Goal: Task Accomplishment & Management: Use online tool/utility

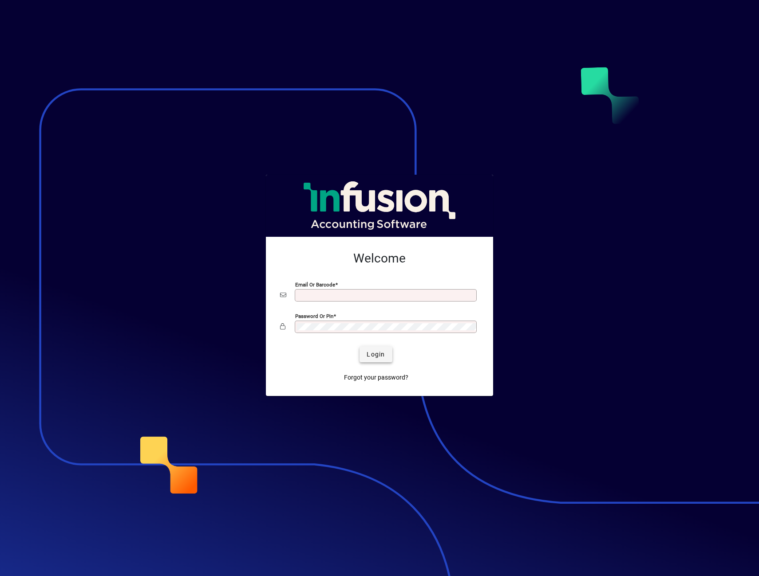
type input "**********"
click at [386, 356] on span "submit" at bounding box center [375, 354] width 32 height 21
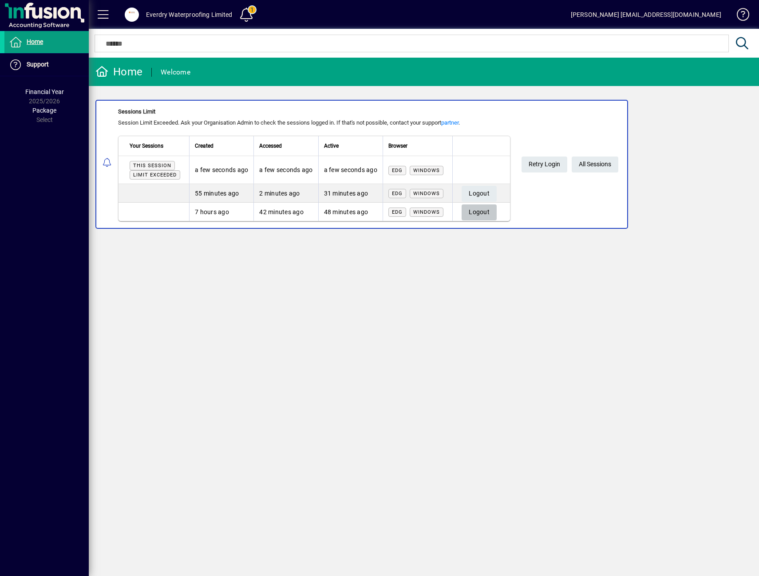
click at [496, 210] on span "button" at bounding box center [478, 212] width 35 height 21
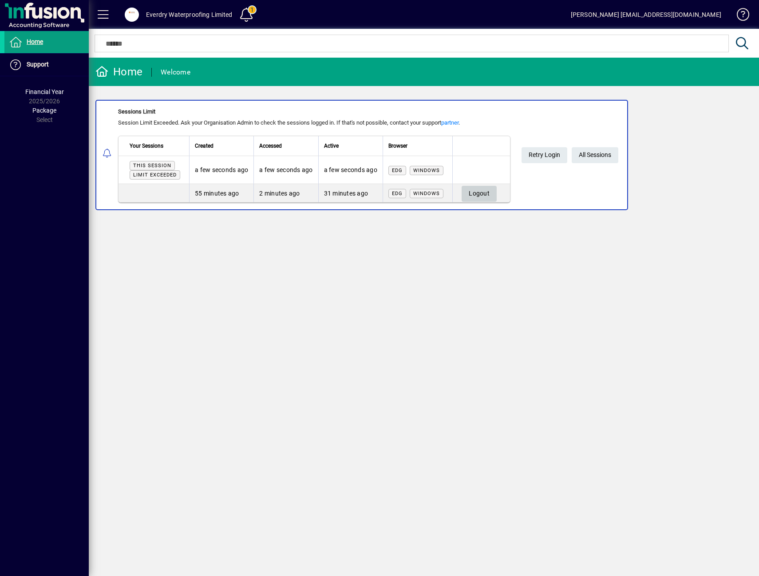
click at [488, 186] on span "Logout" at bounding box center [478, 193] width 21 height 15
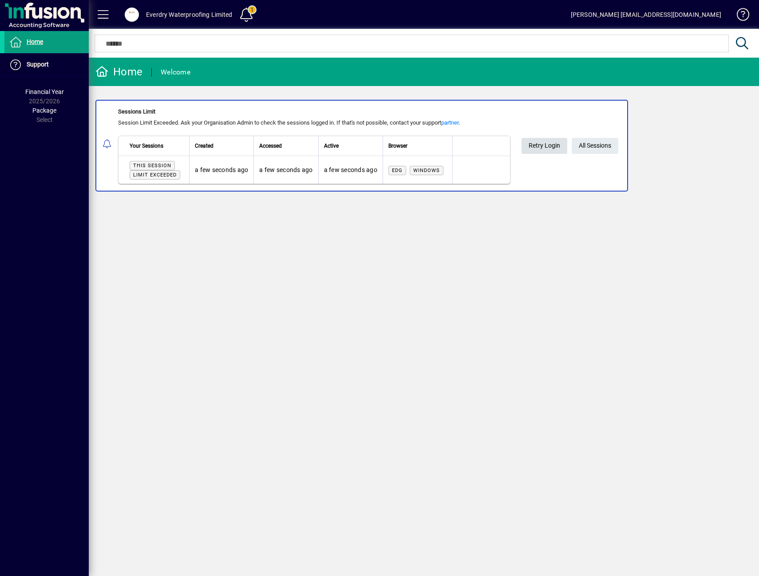
click at [541, 150] on span "Retry Login" at bounding box center [543, 145] width 31 height 15
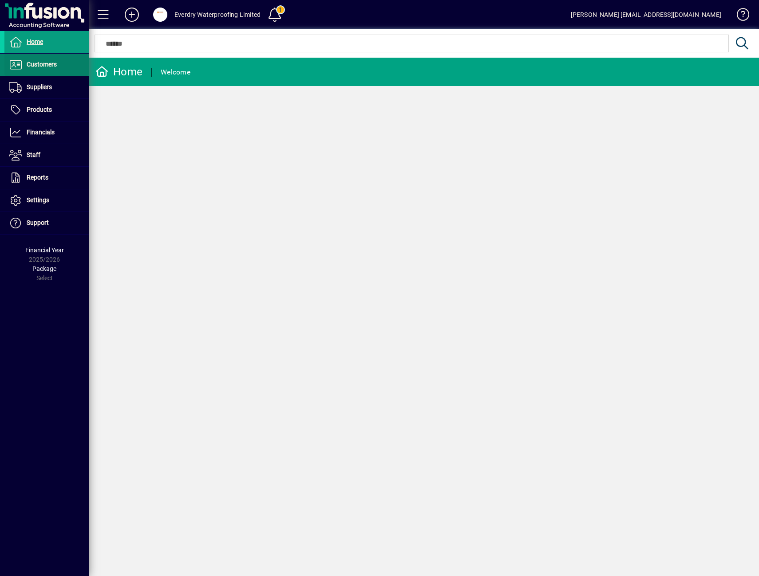
click at [42, 73] on span at bounding box center [46, 64] width 84 height 21
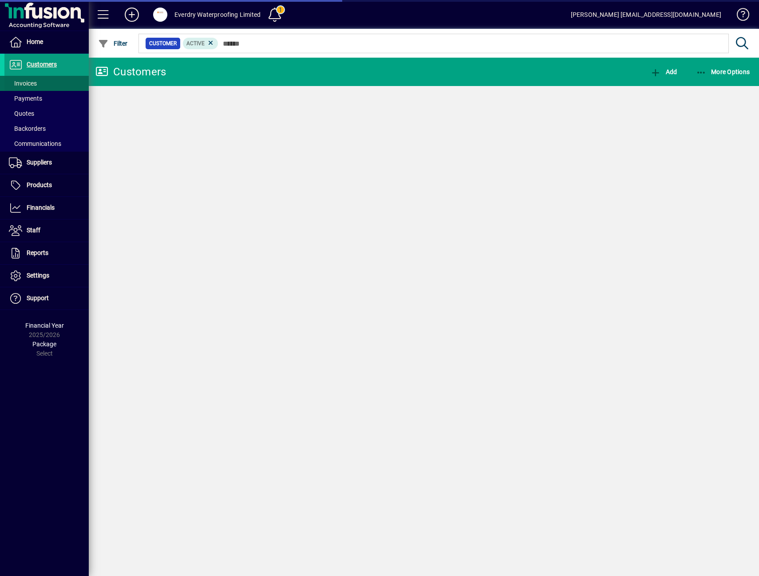
click at [45, 85] on span at bounding box center [46, 83] width 84 height 21
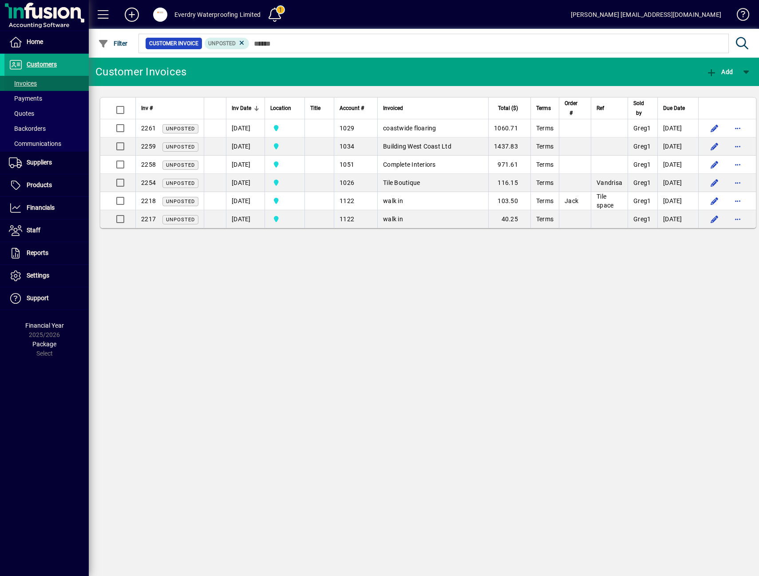
click at [37, 82] on span at bounding box center [46, 83] width 84 height 21
click at [41, 61] on span "Customers" at bounding box center [42, 64] width 30 height 7
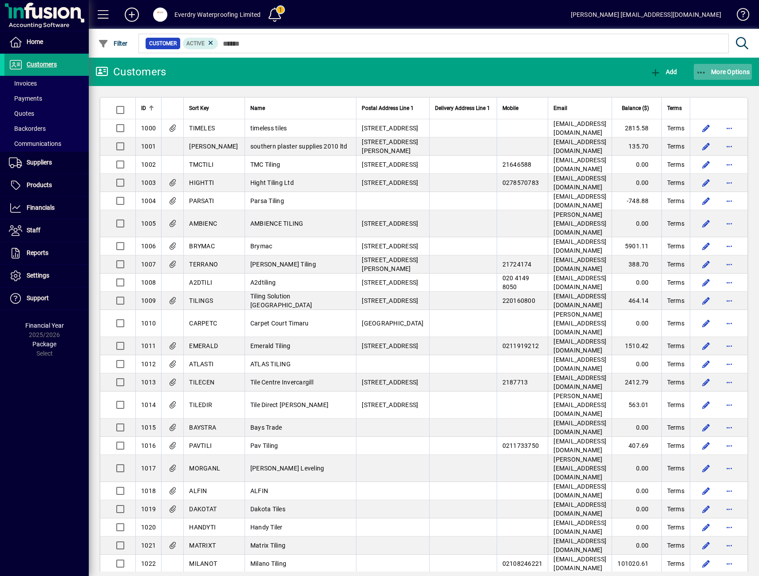
click at [728, 78] on span "button" at bounding box center [722, 71] width 59 height 21
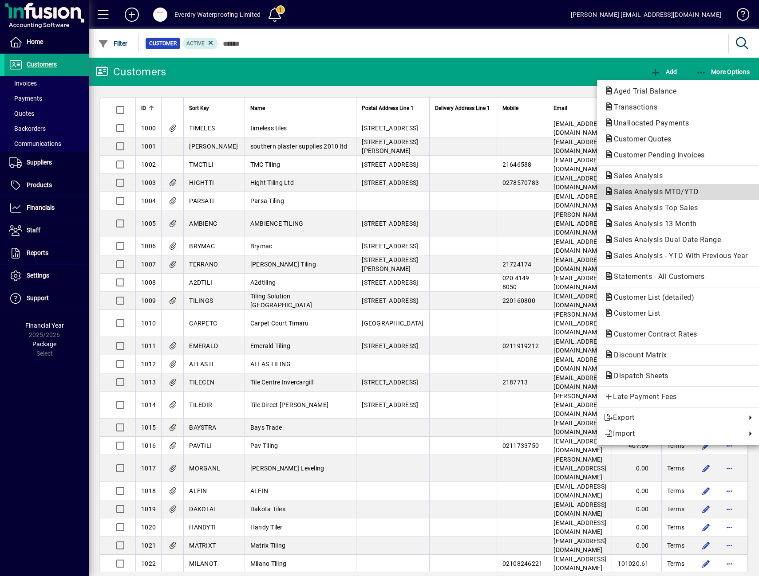
click at [670, 185] on button "Sales Analysis MTD/YTD" at bounding box center [678, 192] width 162 height 16
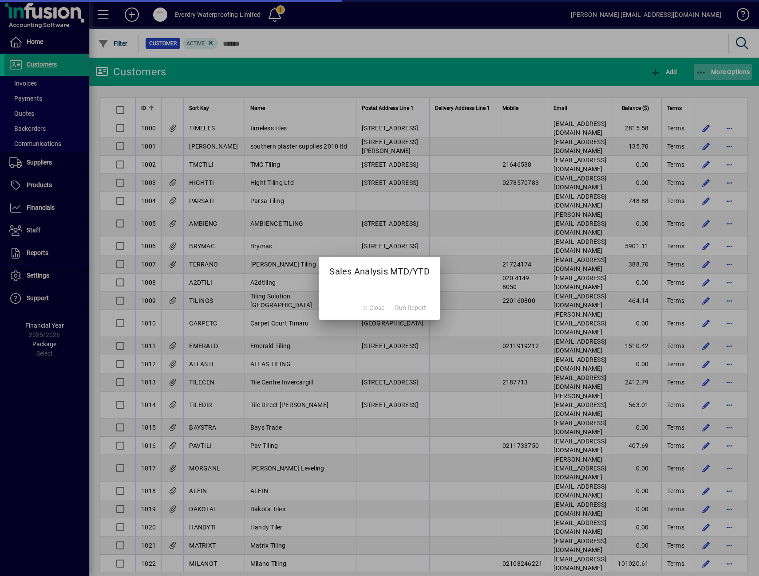
click at [724, 74] on div at bounding box center [379, 288] width 759 height 576
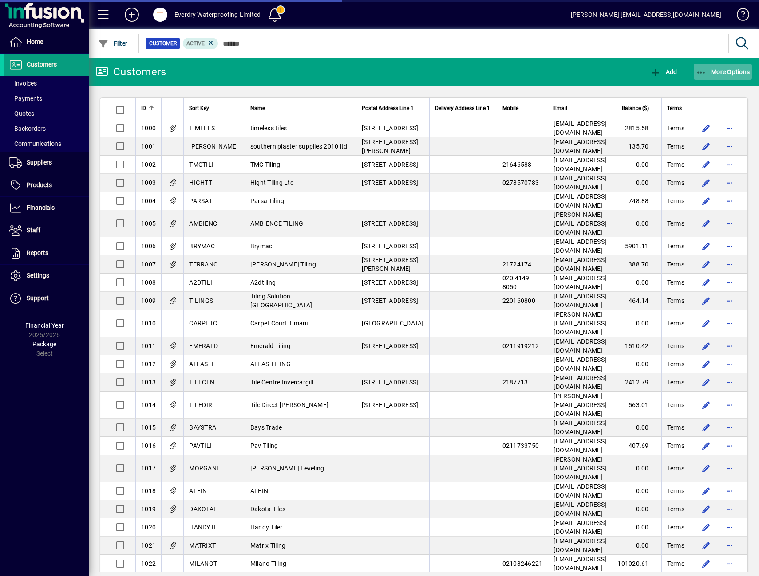
click at [729, 77] on span "button" at bounding box center [722, 71] width 59 height 21
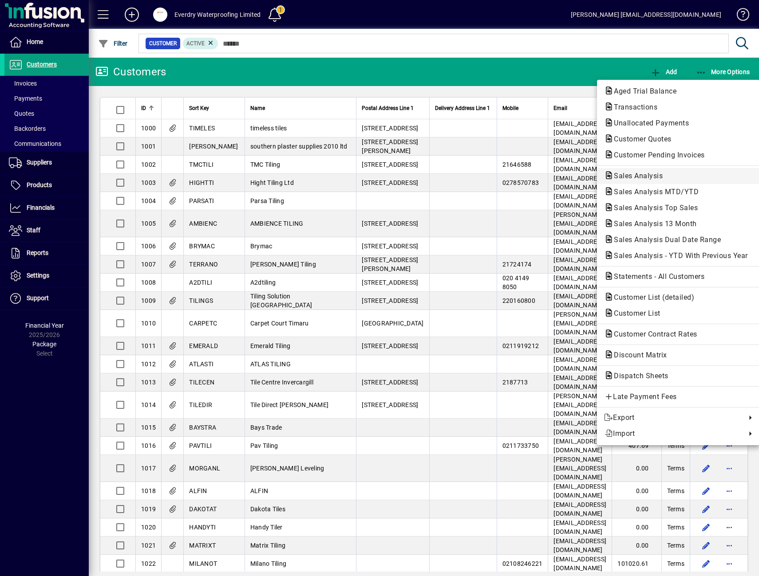
click at [677, 174] on span "Sales Analysis" at bounding box center [678, 176] width 148 height 11
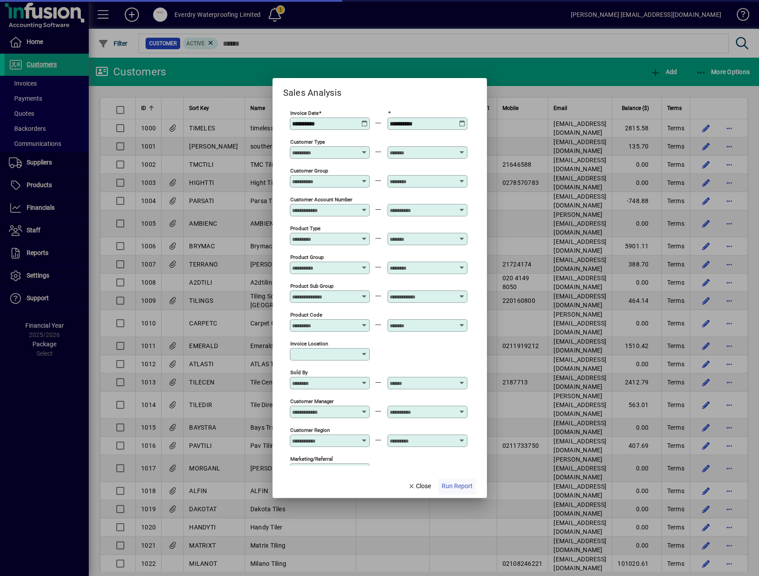
type input "**********"
click at [448, 484] on span "Run Report" at bounding box center [456, 486] width 31 height 9
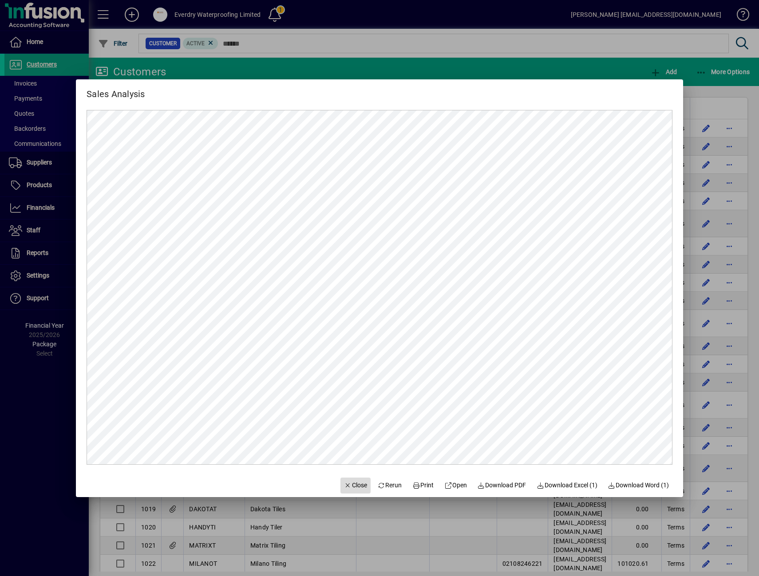
click at [356, 491] on span "button" at bounding box center [355, 485] width 30 height 21
